Goal: Task Accomplishment & Management: Complete application form

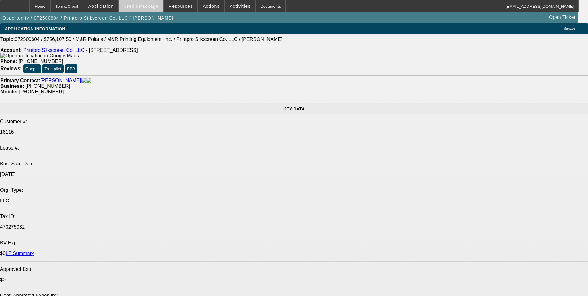
select select "0"
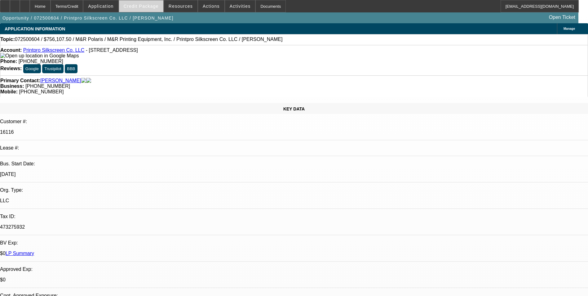
select select "0"
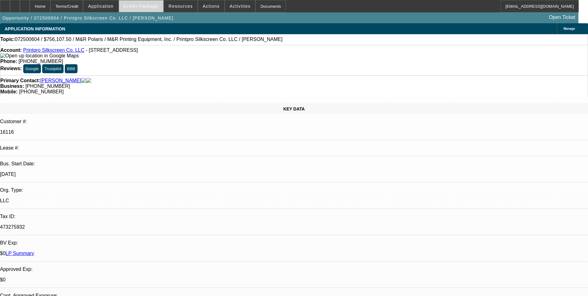
select select "0"
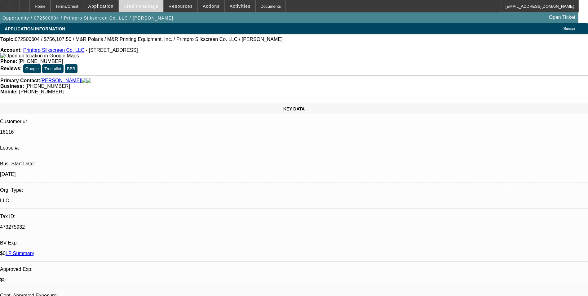
select select "0"
select select "1"
select select "2"
select select "1"
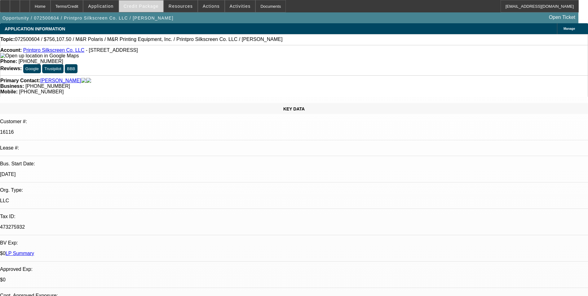
select select "1"
select select "2"
select select "1"
select select "2"
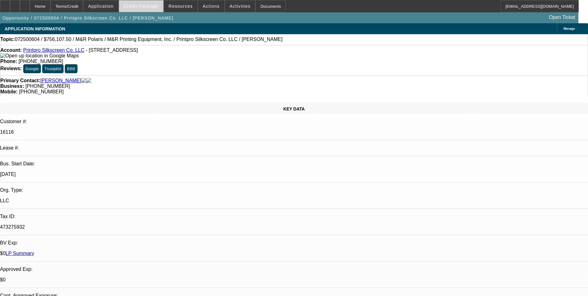
select select "1"
select select "2"
click at [142, 11] on span at bounding box center [141, 6] width 44 height 15
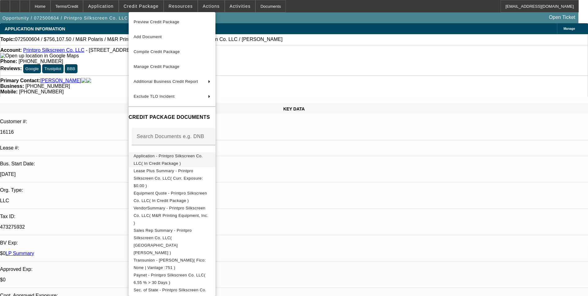
click at [181, 159] on span "Application - Printpro Silkscreen Co. LLC( In Credit Package )" at bounding box center [168, 159] width 69 height 12
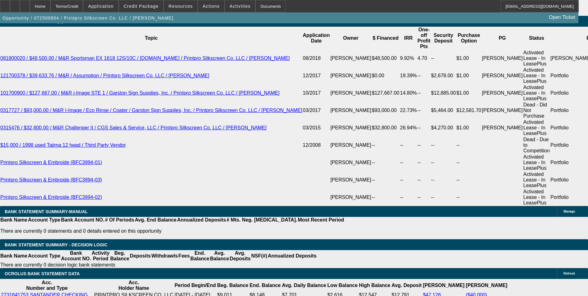
scroll to position [1208, 0]
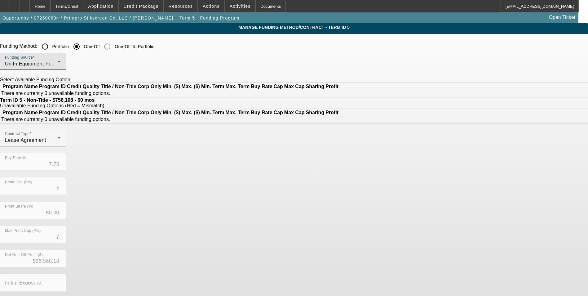
click at [76, 63] on span "UniFi Equipment Finance, Inc." at bounding box center [40, 63] width 71 height 5
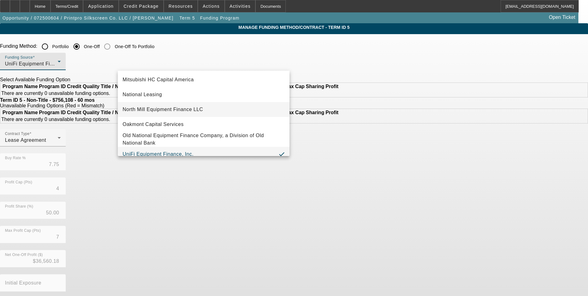
scroll to position [145, 0]
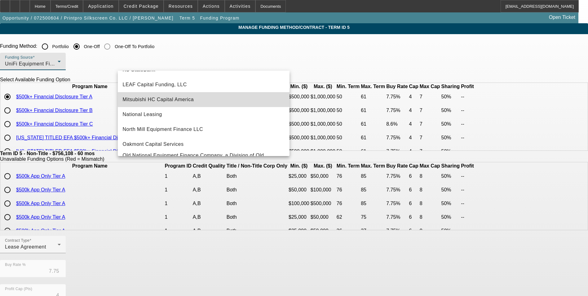
click at [205, 99] on mat-option "Mitsubishi HC Capital America" at bounding box center [204, 99] width 172 height 15
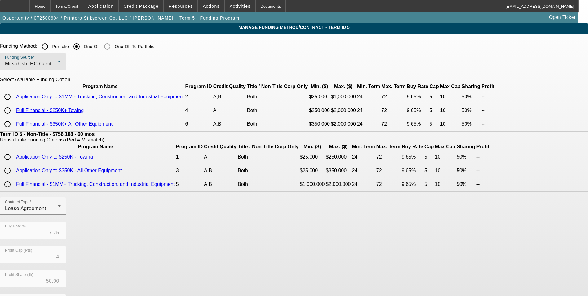
click at [58, 66] on div "Mitsubishi HC Capital America" at bounding box center [31, 63] width 53 height 7
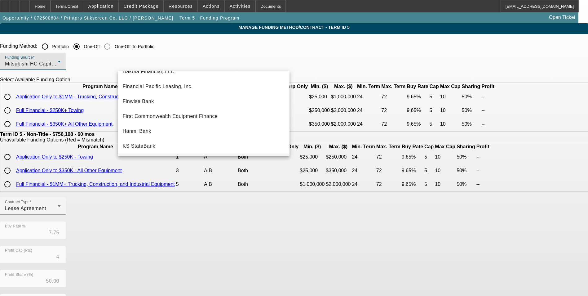
scroll to position [34, 0]
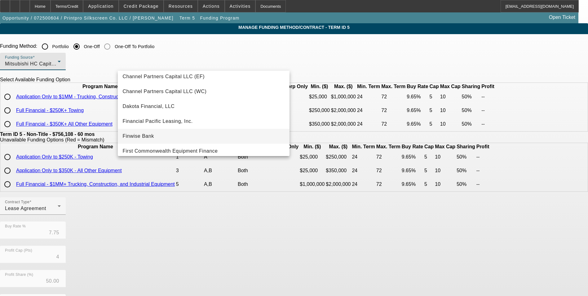
click at [194, 135] on mat-option "Finwise Bank" at bounding box center [204, 136] width 172 height 15
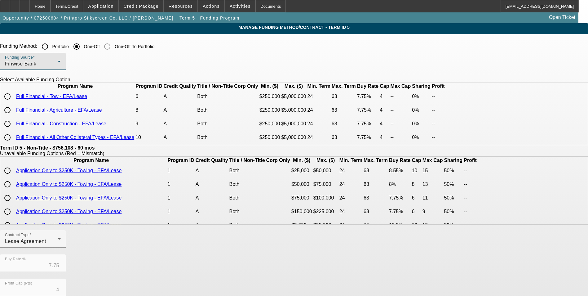
scroll to position [11, 0]
click at [14, 143] on input "radio" at bounding box center [7, 137] width 12 height 12
radio input "true"
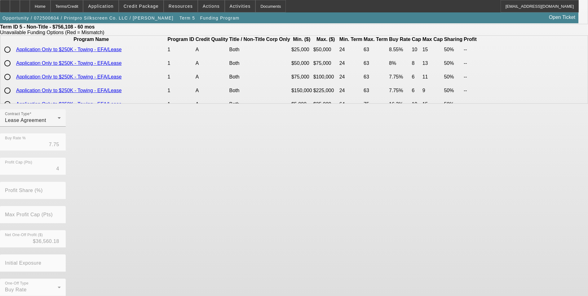
scroll to position [133, 0]
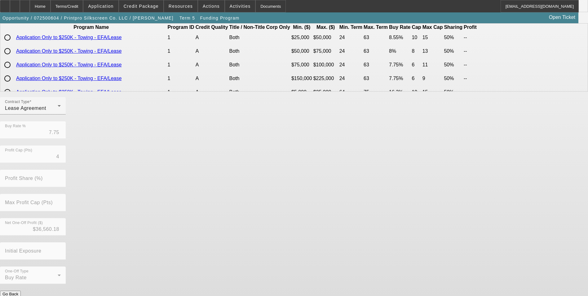
click at [18, 295] on button "Submit" at bounding box center [9, 300] width 18 height 7
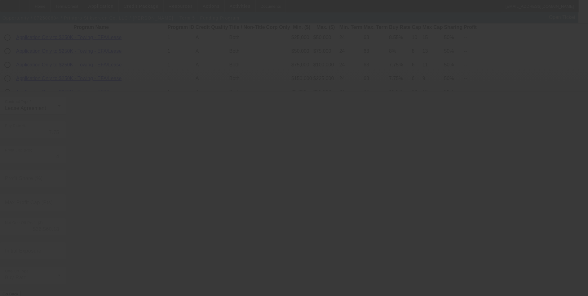
type input "50.00"
type input "7"
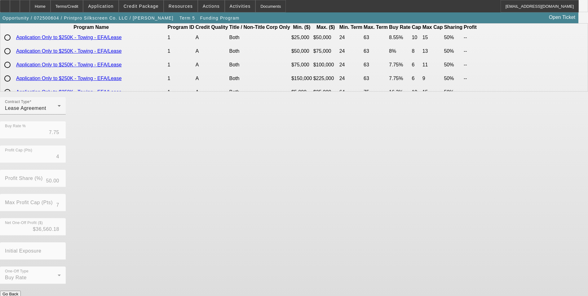
scroll to position [0, 0]
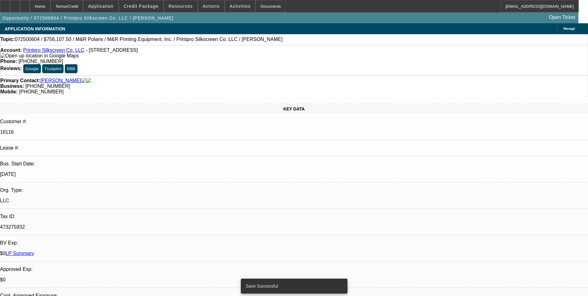
select select "0"
select select "2"
select select "0"
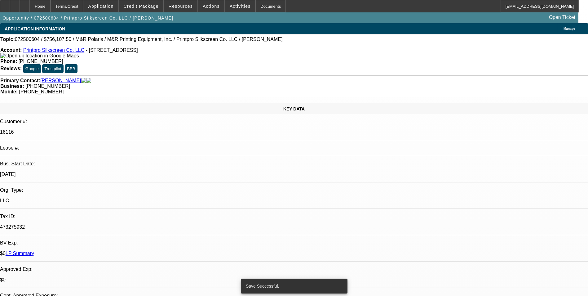
select select "0"
select select "2"
select select "0"
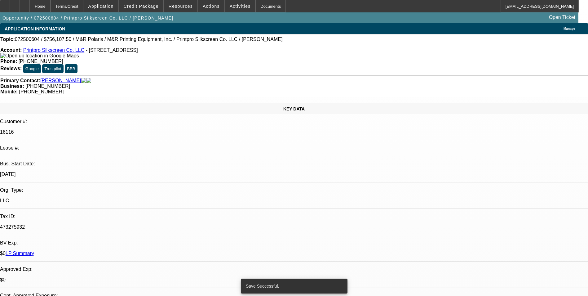
select select "0"
select select "2"
select select "0"
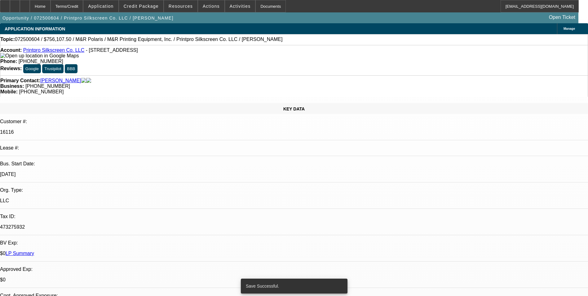
select select "2"
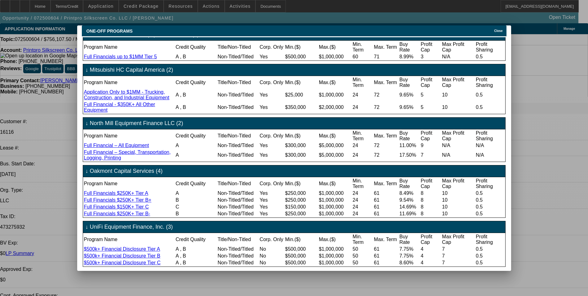
scroll to position [59, 0]
click at [501, 29] on span "Close" at bounding box center [498, 30] width 8 height 3
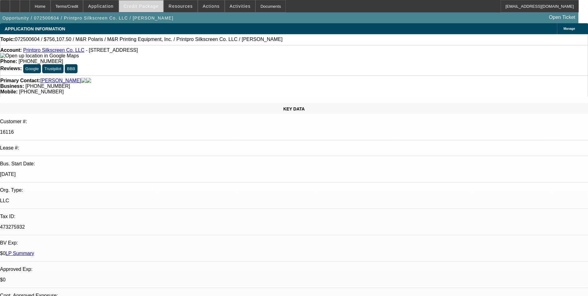
click at [155, 8] on span "Credit Package" at bounding box center [141, 6] width 35 height 5
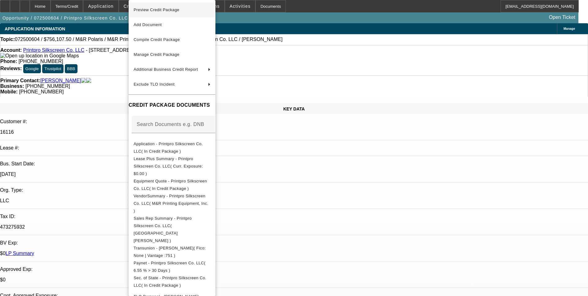
click at [169, 11] on span "Preview Credit Package" at bounding box center [157, 9] width 46 height 5
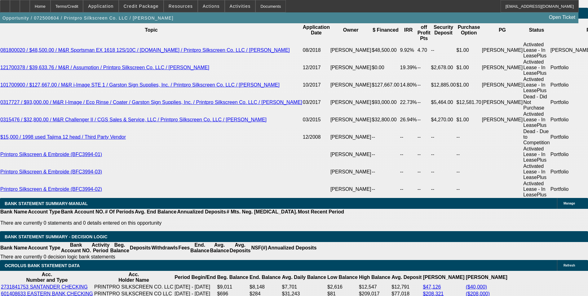
scroll to position [1172, 0]
